Goal: Task Accomplishment & Management: Use online tool/utility

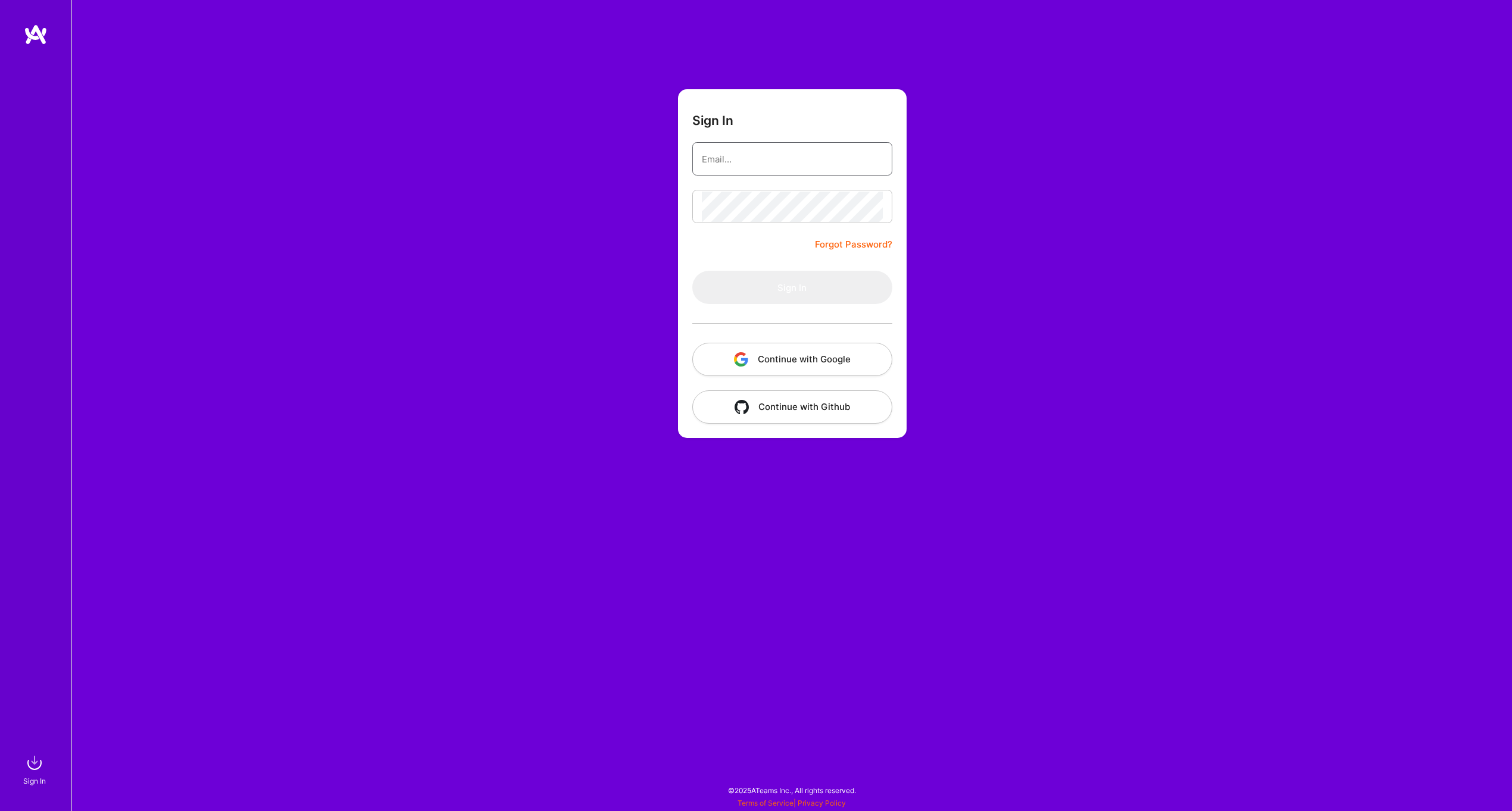
type input "[EMAIL_ADDRESS][PERSON_NAME][DOMAIN_NAME]"
click at [792, 351] on button "Continue with Google" at bounding box center [792, 359] width 200 height 33
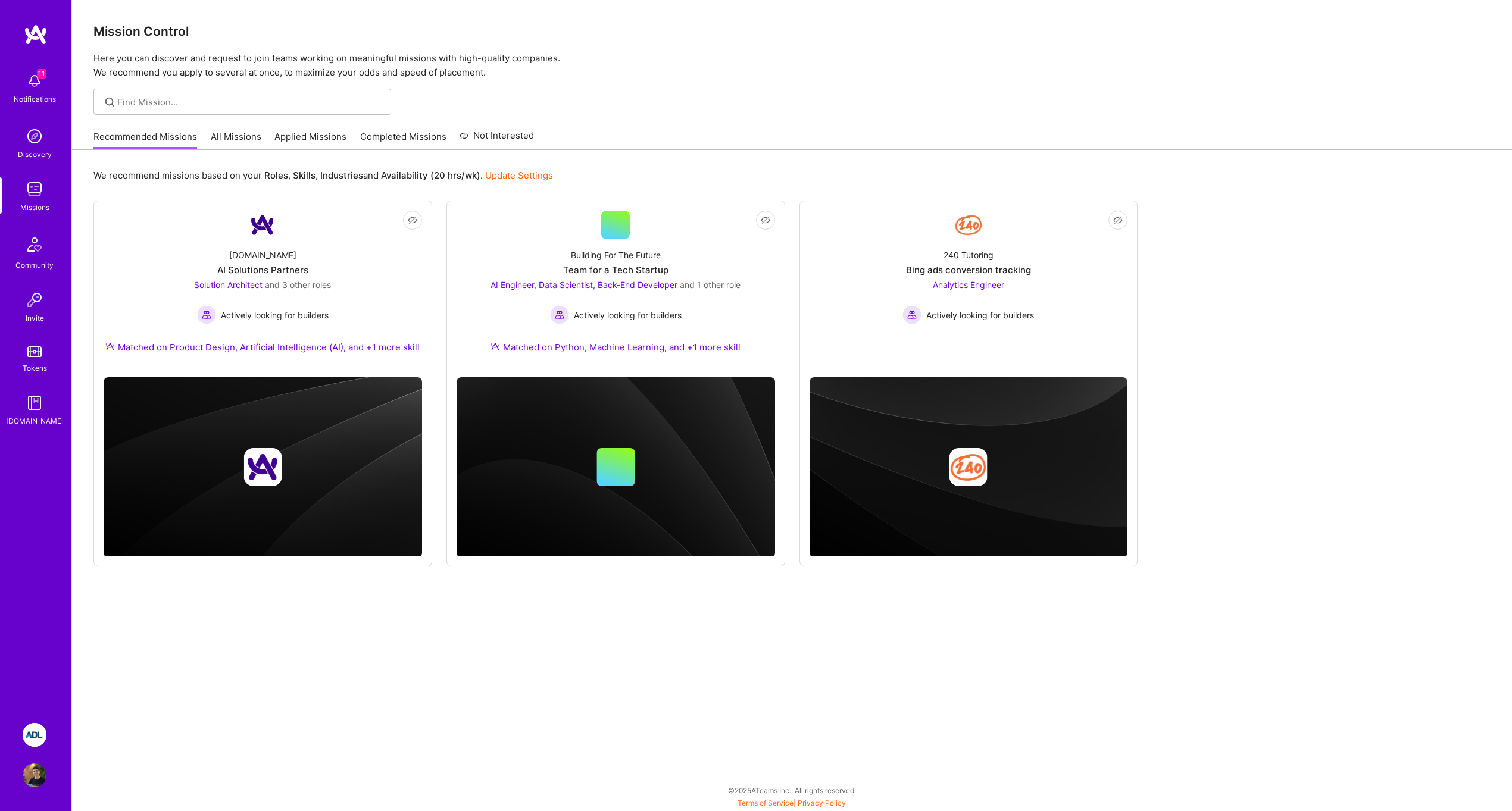
click at [37, 731] on img at bounding box center [34, 735] width 24 height 24
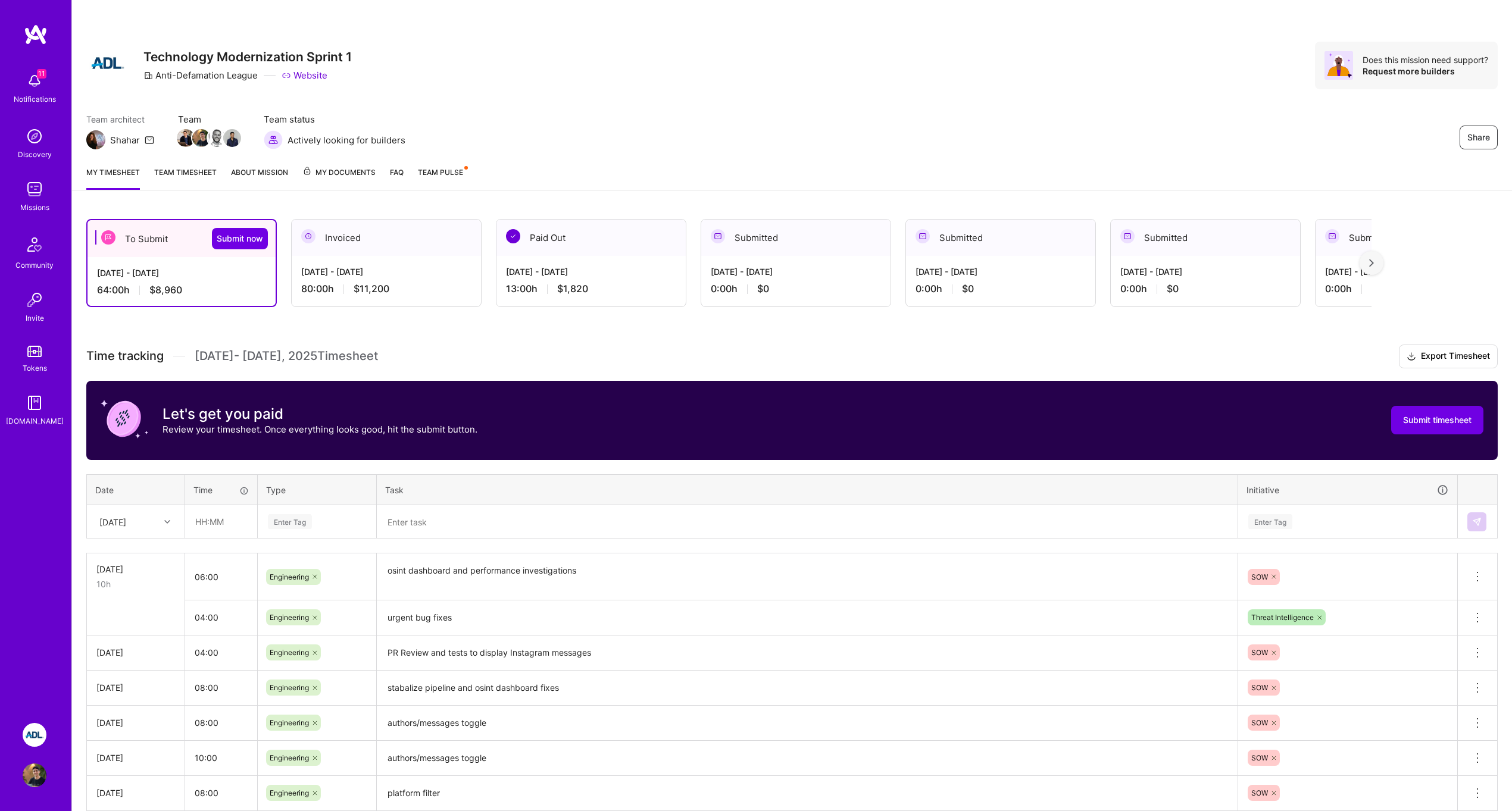
click at [324, 510] on div "Enter Tag" at bounding box center [317, 521] width 117 height 30
click at [311, 653] on div "Engineering" at bounding box center [317, 644] width 117 height 28
click at [221, 520] on input "text" at bounding box center [221, 521] width 71 height 31
type input "08:00"
click at [439, 536] on textarea at bounding box center [807, 521] width 858 height 30
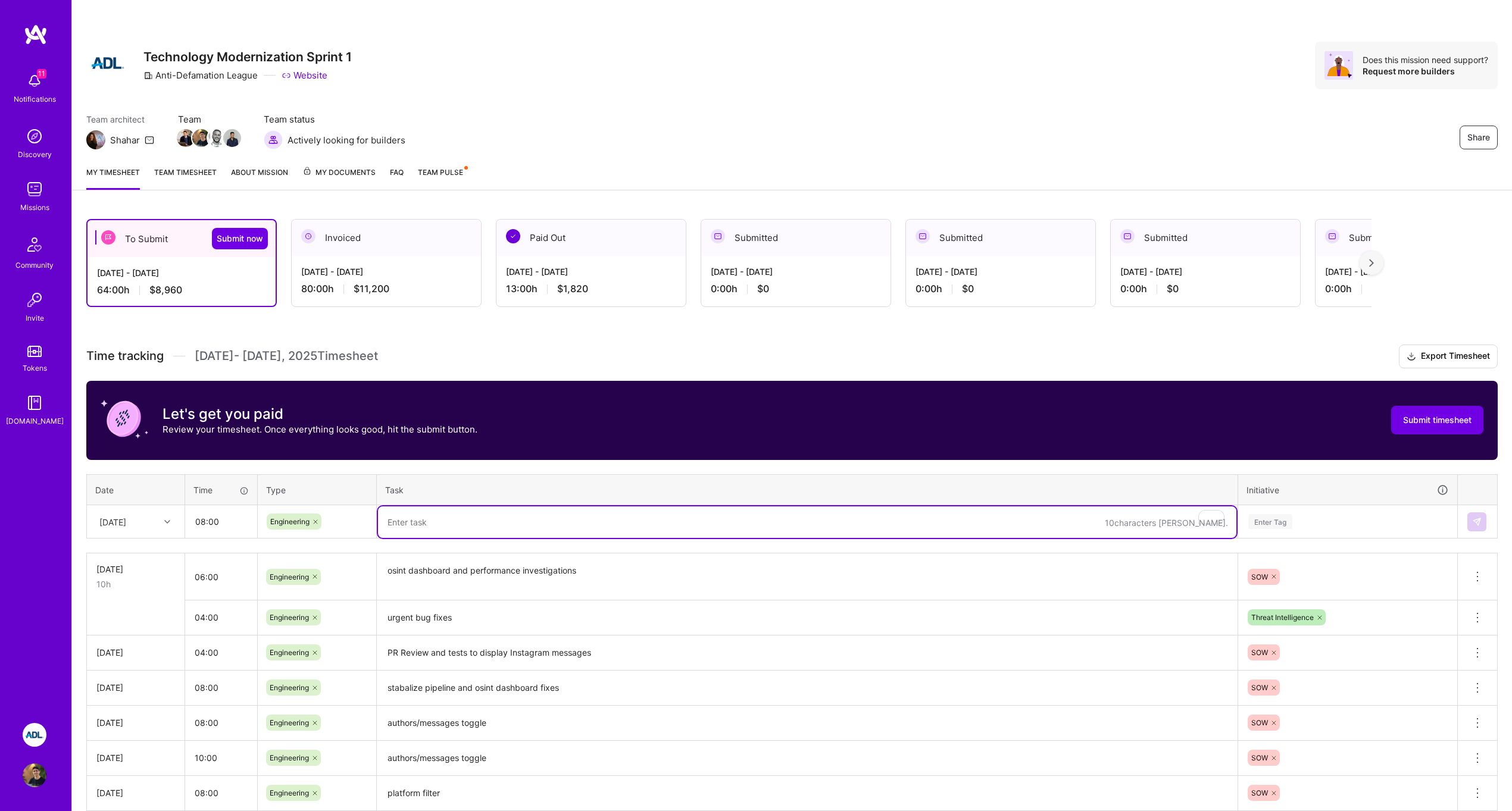
click at [441, 522] on textarea "To enrich screen reader interactions, please activate Accessibility in Grammarl…" at bounding box center [807, 521] width 858 height 31
type textarea "d"
type textarea "dashboard query performance research"
click at [1291, 520] on div "Enter Tag" at bounding box center [1270, 521] width 44 height 18
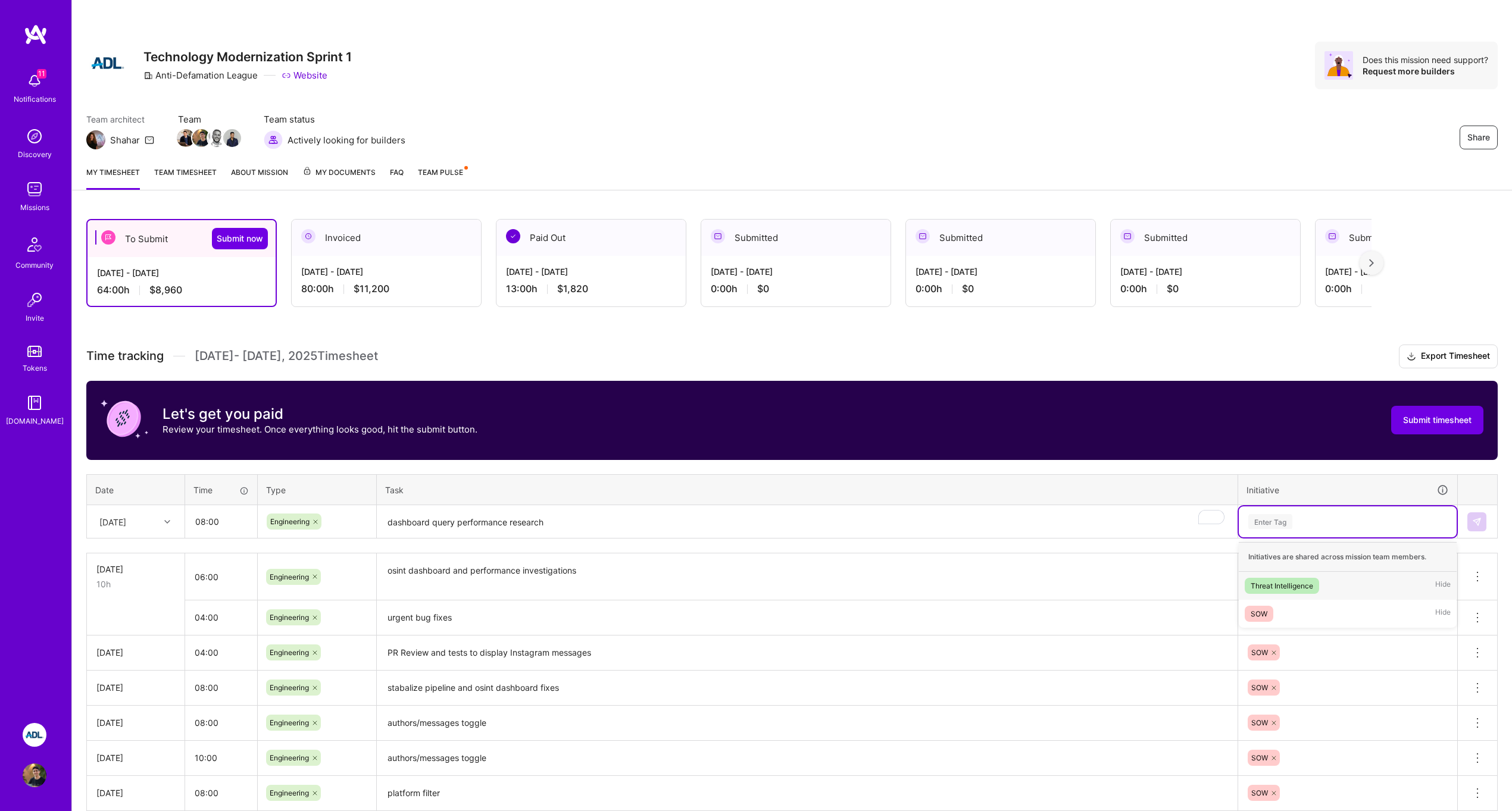
click at [1287, 579] on div "Threat Intelligence" at bounding box center [1282, 585] width 63 height 12
click at [398, 525] on textarea "dashboard query performance research" at bounding box center [807, 521] width 858 height 31
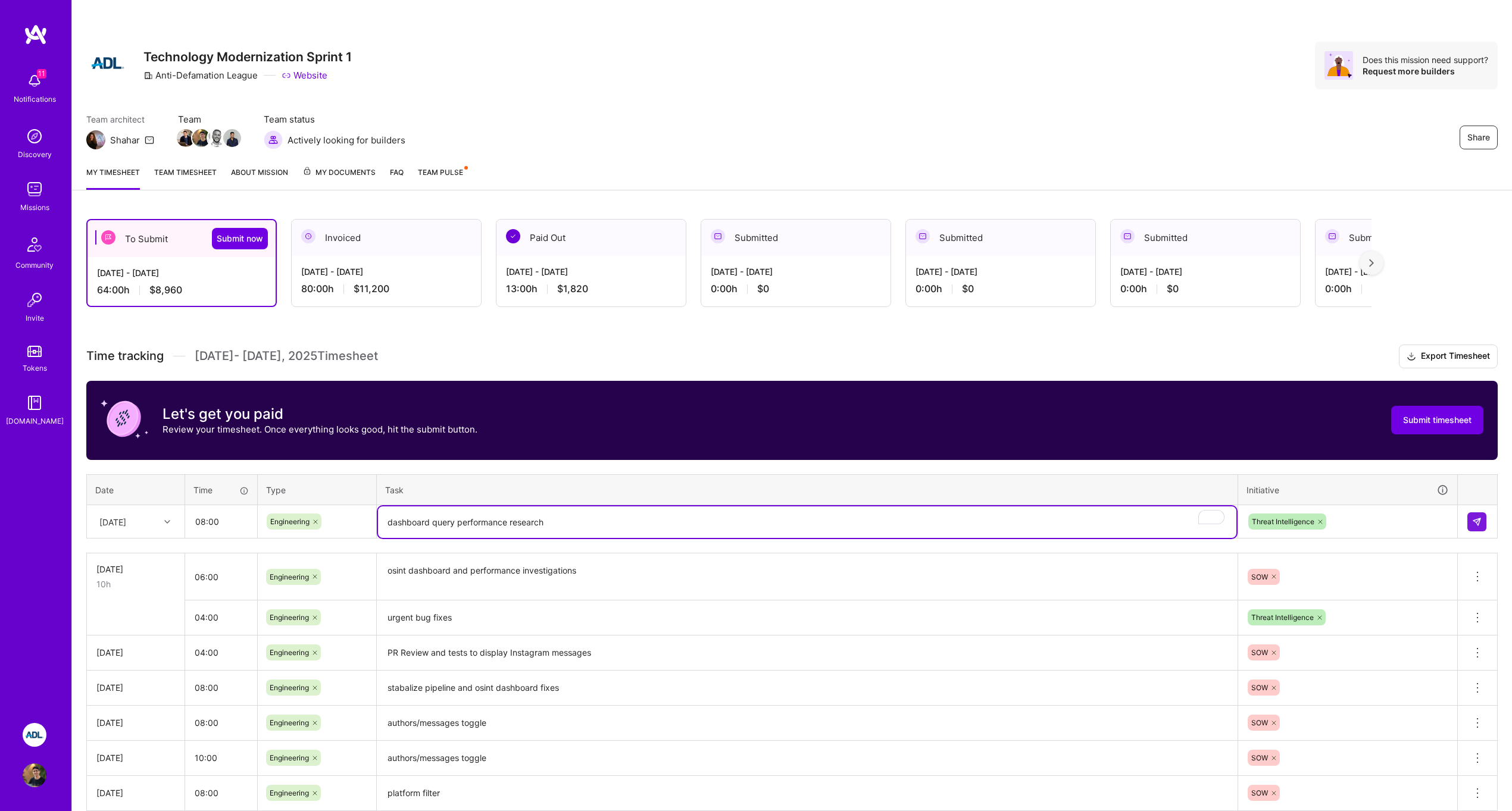
click at [428, 522] on textarea "dashboard query performance research" at bounding box center [807, 521] width 858 height 31
click at [459, 524] on textarea "dashboard query performance research" at bounding box center [807, 521] width 858 height 31
click at [501, 526] on textarea "dashboard query performance research" at bounding box center [807, 521] width 858 height 31
click at [519, 525] on textarea "dashboard query performance research" at bounding box center [807, 521] width 858 height 31
click at [529, 522] on textarea "dashboard query performance research" at bounding box center [807, 521] width 858 height 31
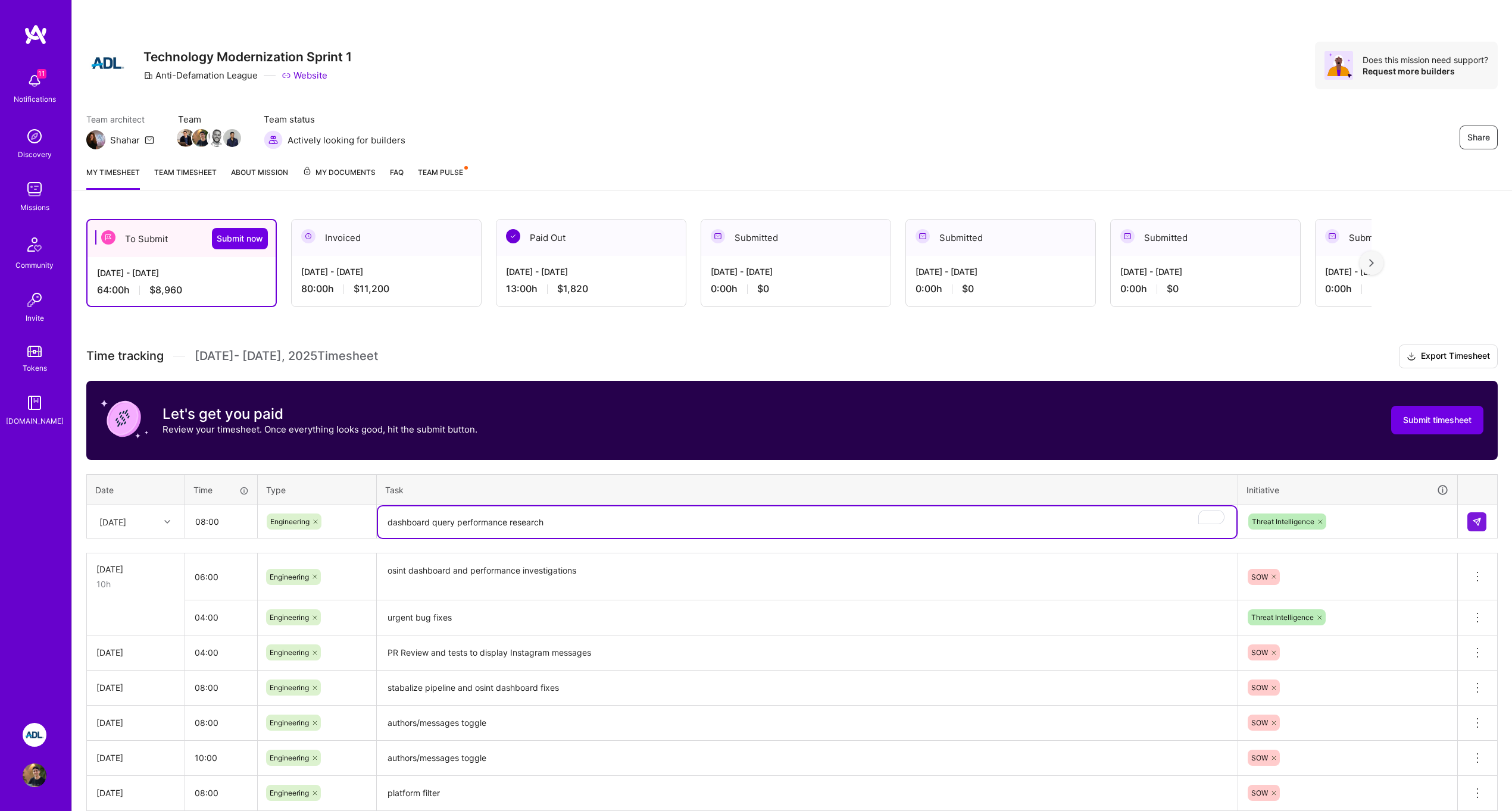
click at [529, 522] on textarea "dashboard query performance research" at bounding box center [807, 521] width 858 height 31
click at [712, 520] on textarea "dashboard query performance research" at bounding box center [807, 521] width 858 height 31
click at [1479, 518] on img at bounding box center [1477, 522] width 10 height 10
